Goal: Task Accomplishment & Management: Manage account settings

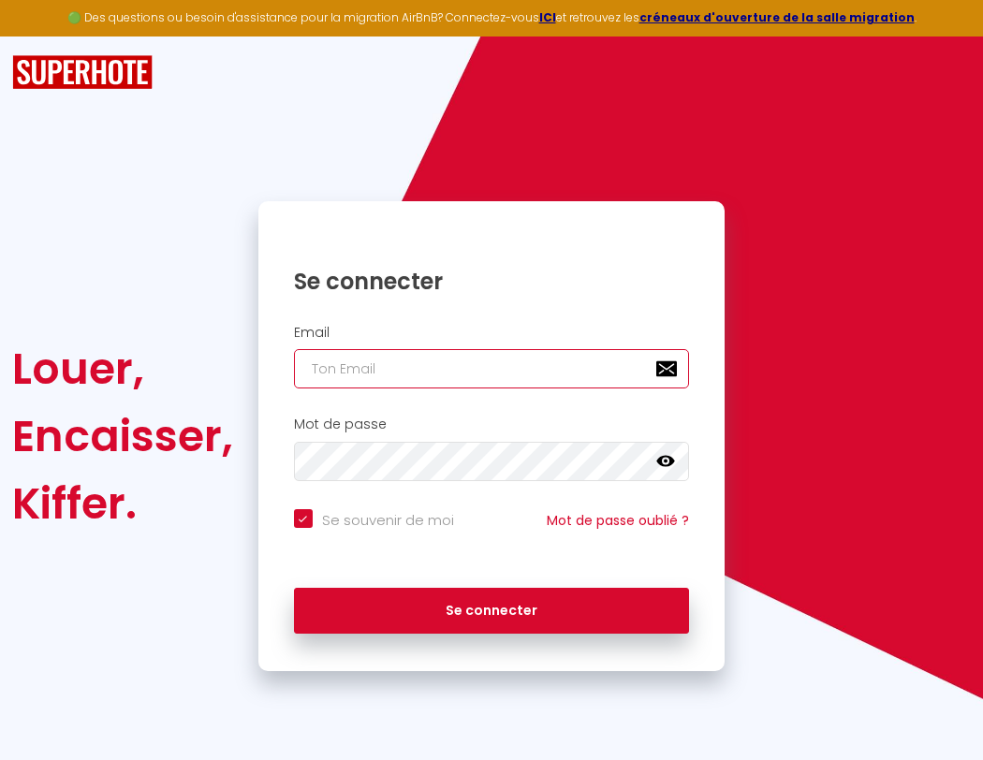
type input "s"
checkbox input "true"
type input "su"
checkbox input "true"
type input "sup"
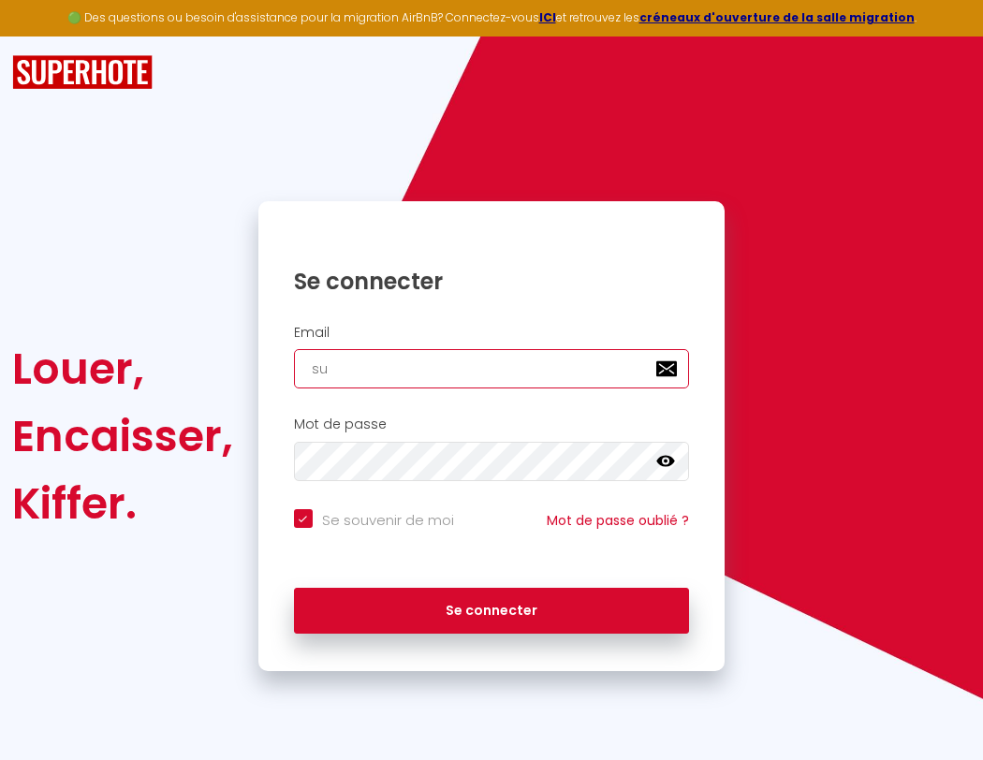
checkbox input "true"
type input "supe"
checkbox input "true"
type input "super"
checkbox input "true"
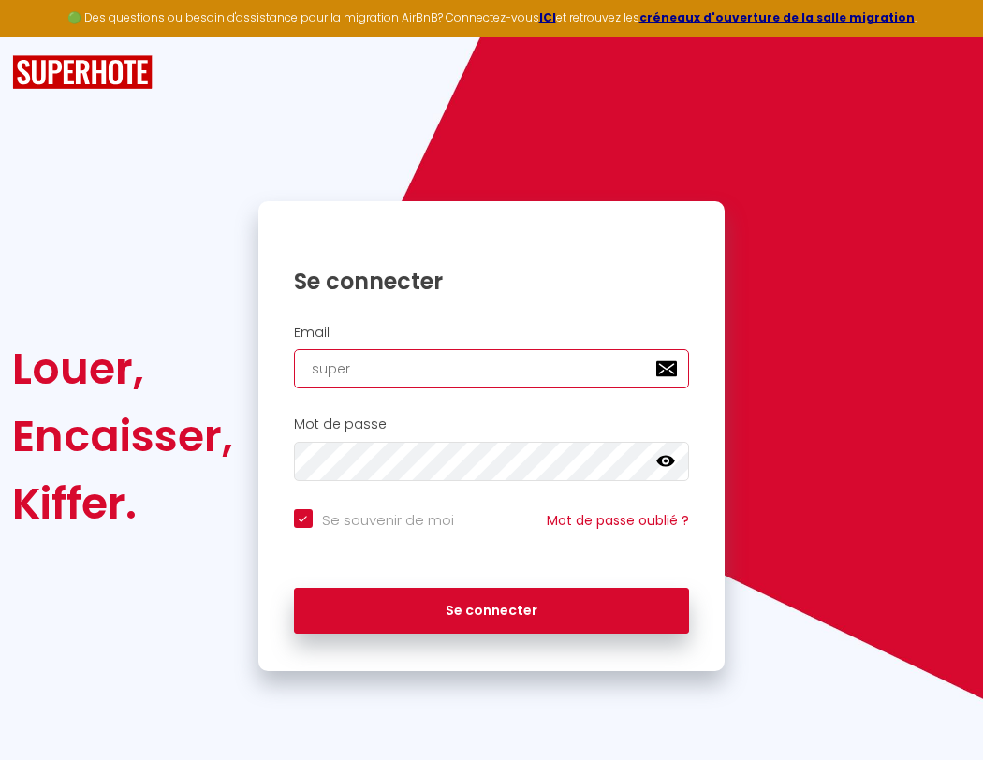
type input "superb"
checkbox input "true"
type input "superbo"
checkbox input "true"
type input "superbor"
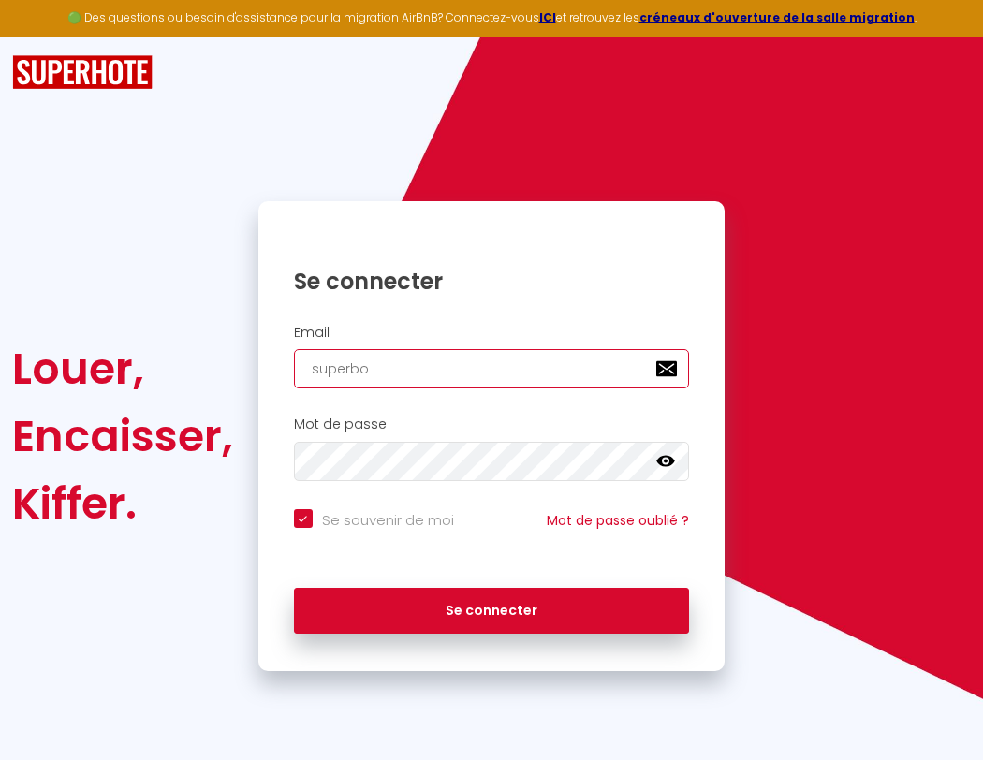
checkbox input "true"
type input "s"
checkbox input "true"
type input "superbord"
checkbox input "true"
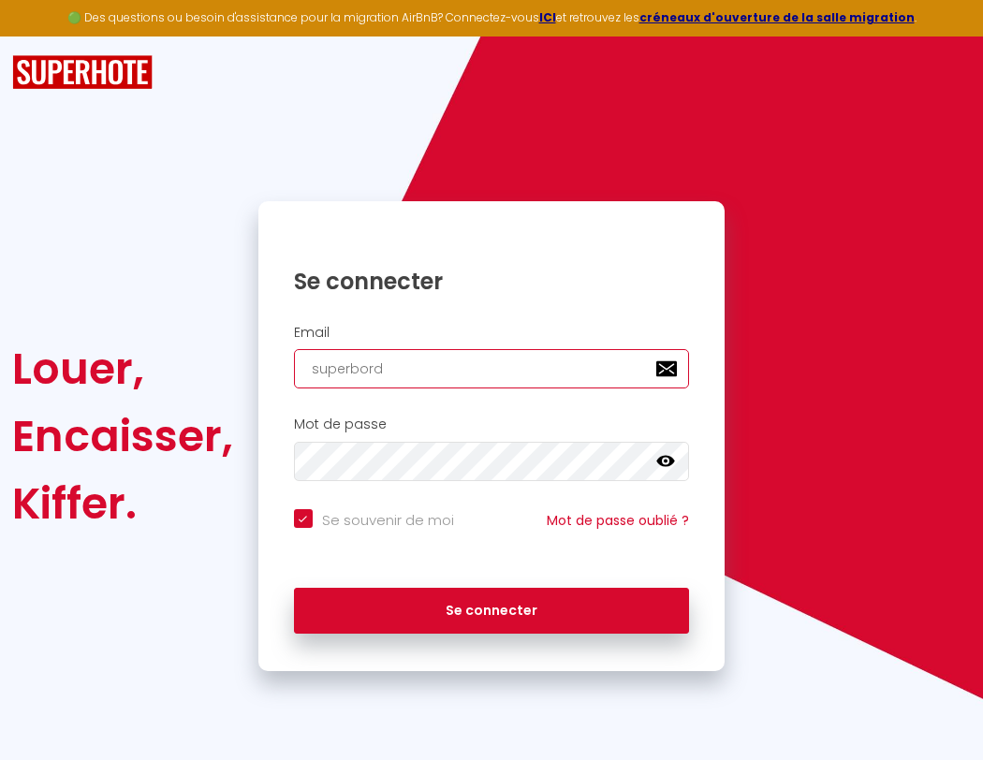
type input "superborde"
checkbox input "true"
type input "superbordea"
checkbox input "true"
type input "superbordeau"
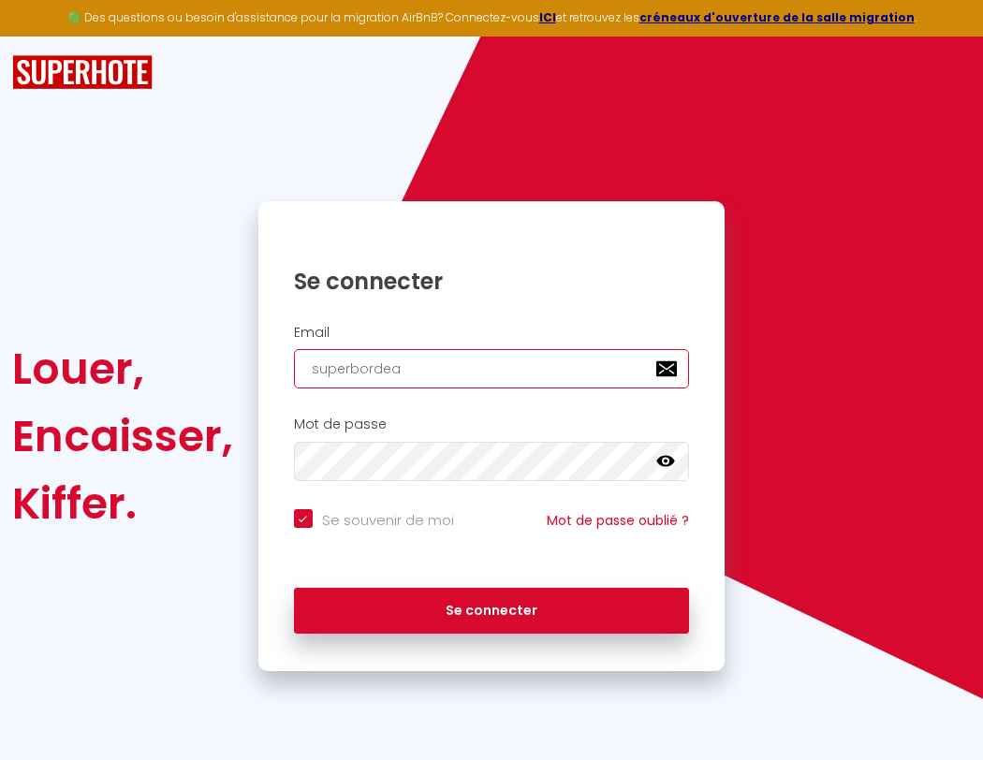
checkbox input "true"
type input "superbordeaux"
checkbox input "true"
type input "superbordeaux@"
checkbox input "true"
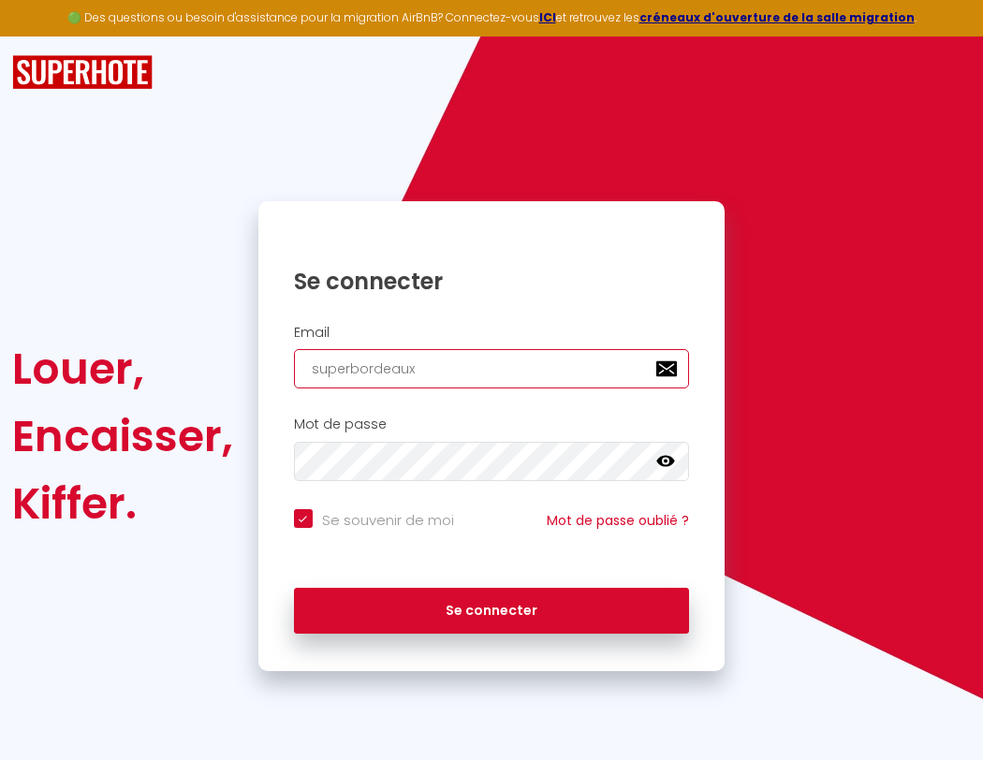
type input "s"
checkbox input "true"
type input "superbordeaux@g"
checkbox input "true"
type input "superbordeaux@gm"
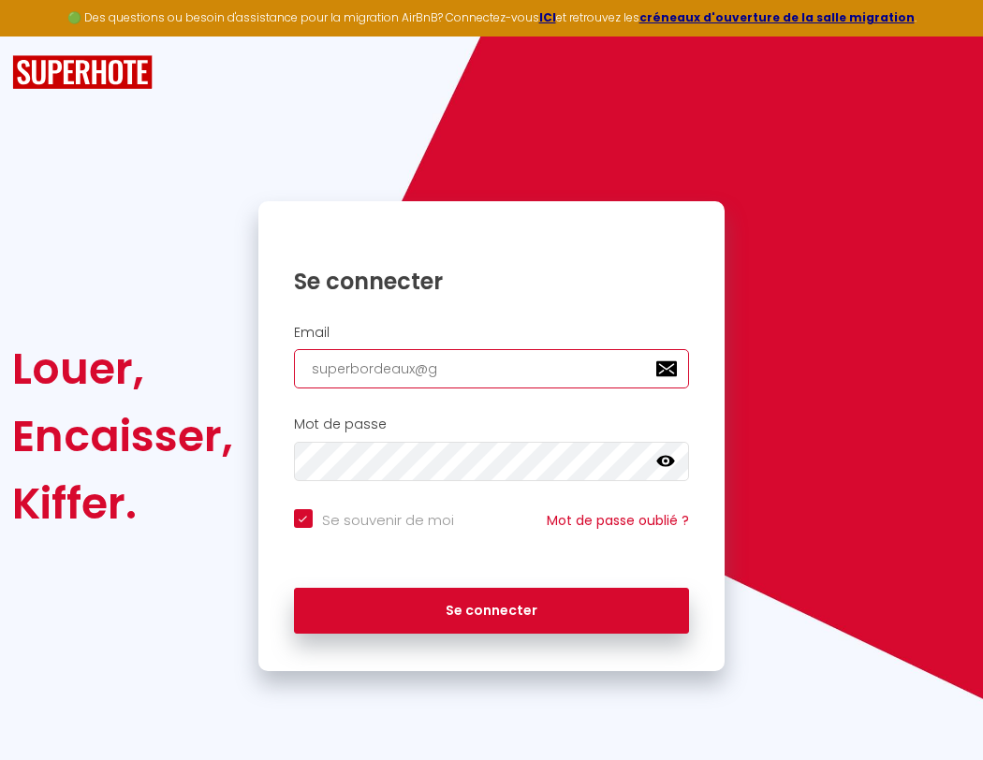
checkbox input "true"
type input "superbordeaux@gma"
checkbox input "true"
type input "superbordeaux@gmai"
checkbox input "true"
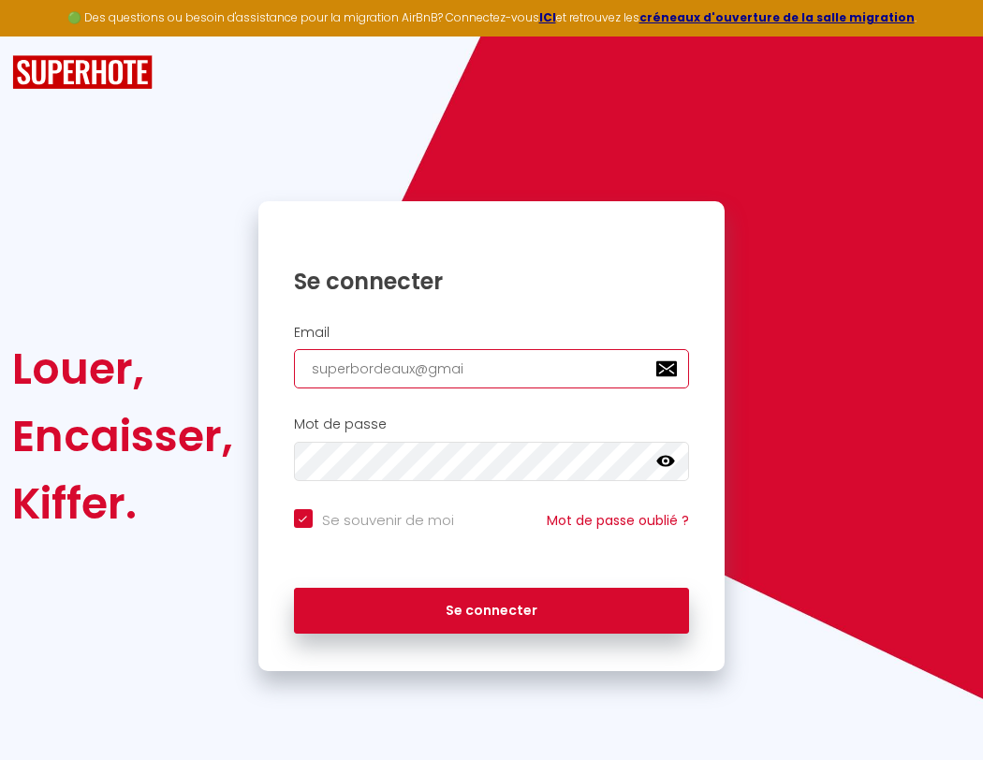
type input "[EMAIL_ADDRESS]"
checkbox input "true"
